Goal: Check status: Check status

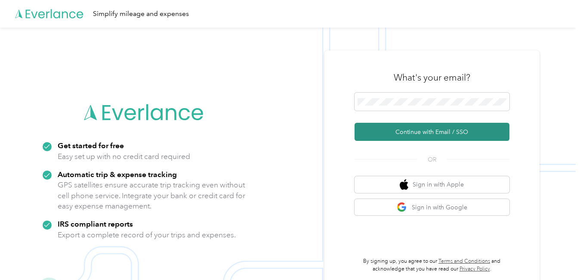
click at [447, 134] on button "Continue with Email / SSO" at bounding box center [431, 132] width 155 height 18
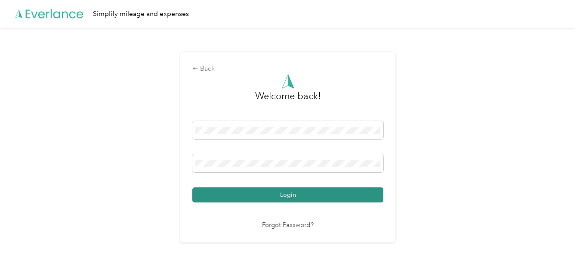
click at [312, 198] on button "Login" at bounding box center [287, 194] width 191 height 15
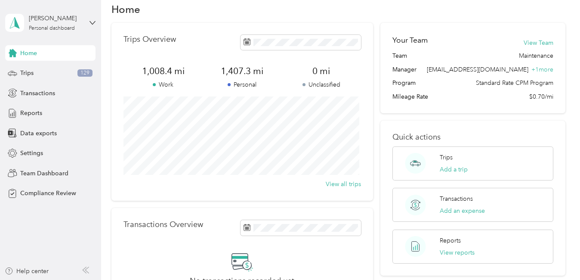
scroll to position [15, 0]
click at [30, 74] on span "Trips" at bounding box center [26, 72] width 13 height 9
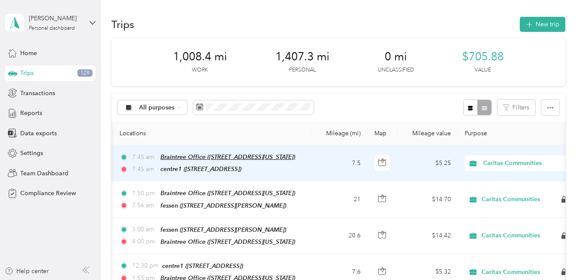
click at [186, 158] on span "Braintree Office ([STREET_ADDRESS][US_STATE])" at bounding box center [227, 156] width 135 height 7
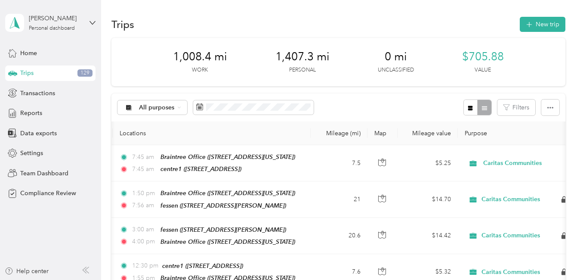
click at [345, 65] on div "1,008.4 mi Work 1,407.3 mi Personal 0 mi Unclassified $705.88 Value" at bounding box center [337, 62] width 453 height 48
click at [178, 110] on div "All purposes" at bounding box center [152, 107] width 70 height 15
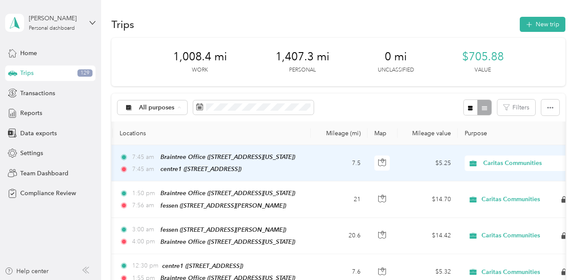
click at [217, 162] on div "7:45 am Braintree Office ([STREET_ADDRESS][US_STATE]) 7:45 am centre1 ([STREET_…" at bounding box center [210, 163] width 181 height 22
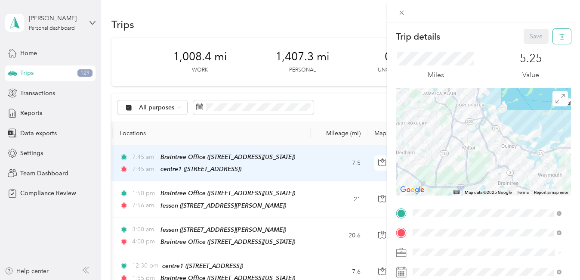
click at [559, 34] on icon "button" at bounding box center [562, 37] width 6 height 6
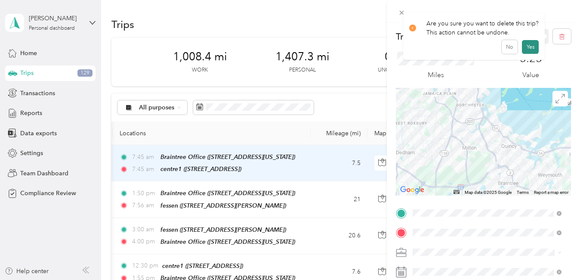
click at [529, 49] on button "Yes" at bounding box center [530, 47] width 17 height 14
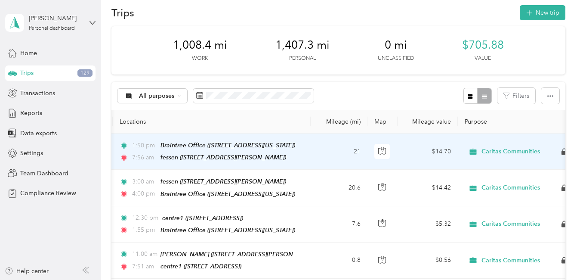
scroll to position [11, 0]
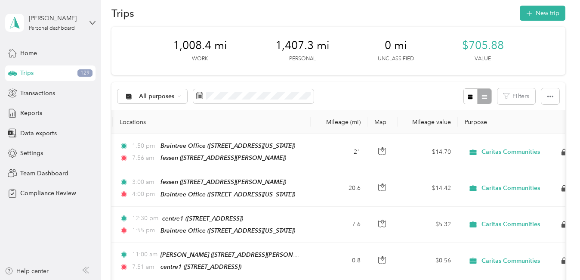
click at [43, 74] on div "Trips 129" at bounding box center [50, 72] width 90 height 15
click at [33, 115] on span "Reports" at bounding box center [31, 112] width 22 height 9
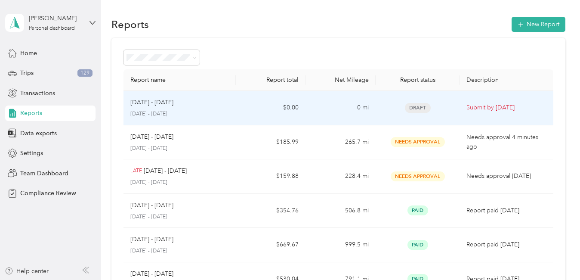
click at [164, 105] on p "[DATE] - [DATE]" at bounding box center [151, 102] width 43 height 9
